Goal: Transaction & Acquisition: Purchase product/service

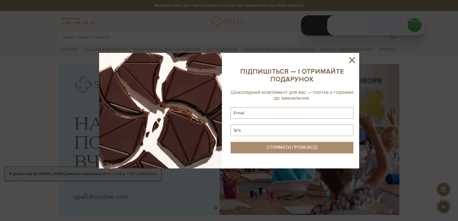
click at [351, 62] on icon at bounding box center [352, 60] width 10 height 10
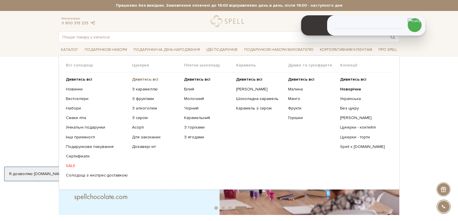
click at [133, 79] on b "Дивитись всі" at bounding box center [145, 79] width 26 height 5
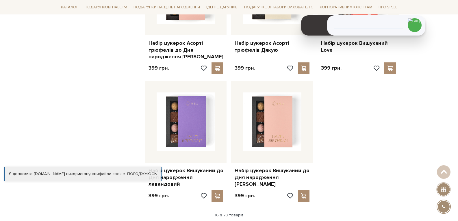
scroll to position [838, 0]
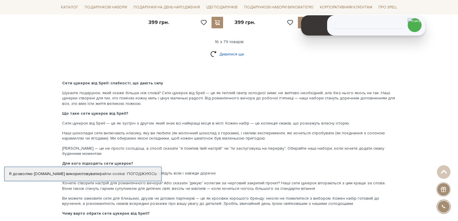
click at [221, 49] on link "Дивитися ще" at bounding box center [229, 54] width 38 height 10
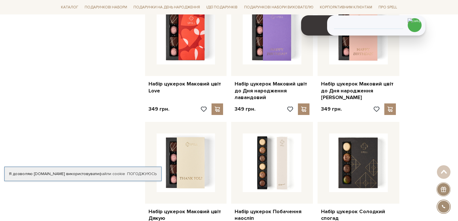
scroll to position [1097, 0]
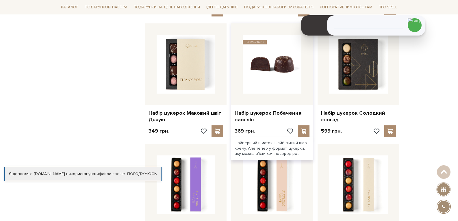
click at [261, 63] on img at bounding box center [272, 64] width 59 height 59
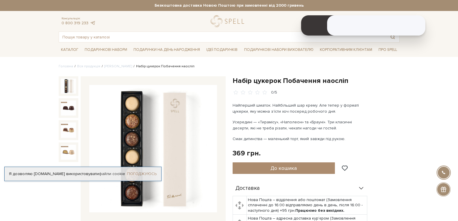
click at [152, 175] on link "Погоджуюсь" at bounding box center [141, 173] width 29 height 5
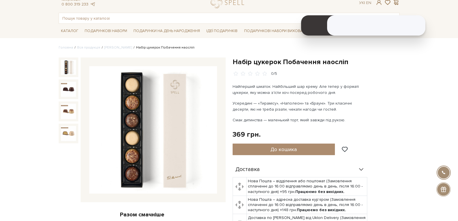
scroll to position [29, 0]
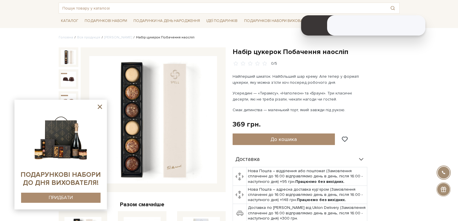
drag, startPoint x: 256, startPoint y: 93, endPoint x: 322, endPoint y: 91, distance: 65.3
click at [322, 91] on p "Усередині — «Тирамісу», «Наполеон» та «Брауні». Три класичні десерти, які не тр…" at bounding box center [299, 96] width 135 height 12
copy p "«Тирамісу», «Наполеон» та «Брауні»"
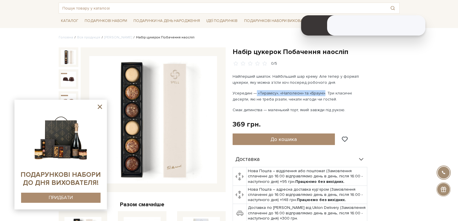
scroll to position [222, 0]
